Goal: Task Accomplishment & Management: Manage account settings

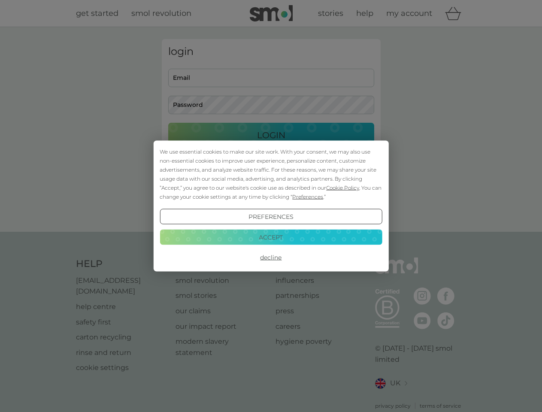
click at [343, 187] on span "Cookie Policy" at bounding box center [342, 187] width 33 height 6
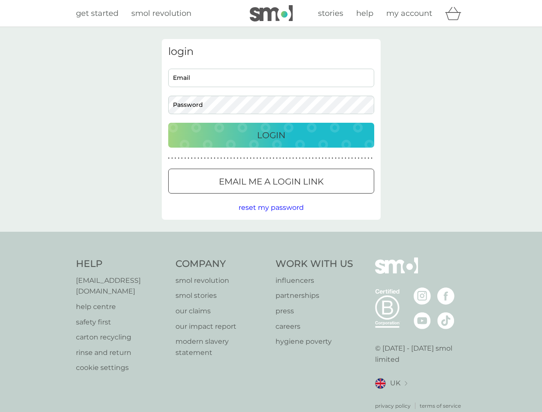
click at [307, 196] on div "login Email Password Login ● ● ● ● ● ● ● ● ● ● ● ● ● ● ● ● ● ● ● ● ● ● ● ● ● ● …" at bounding box center [271, 129] width 219 height 181
click at [271, 217] on div "login Email Password Login ● ● ● ● ● ● ● ● ● ● ● ● ● ● ● ● ● ● ● ● ● ● ● ● ● ● …" at bounding box center [271, 129] width 219 height 181
click at [271, 257] on div "Help [EMAIL_ADDRESS][DOMAIN_NAME] help centre safety first carton recycling rin…" at bounding box center [271, 333] width 390 height 152
click at [271, 237] on div "Help [EMAIL_ADDRESS][DOMAIN_NAME] help centre safety first carton recycling rin…" at bounding box center [271, 334] width 542 height 204
